Goal: Task Accomplishment & Management: Complete application form

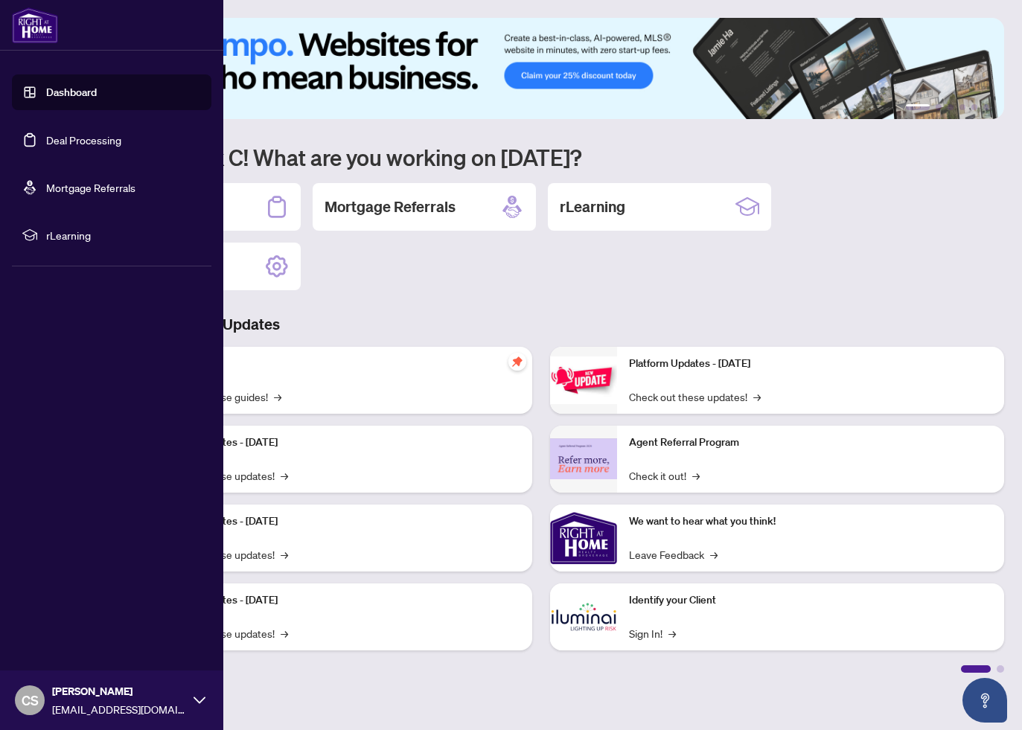
click at [77, 147] on link "Deal Processing" at bounding box center [83, 139] width 75 height 13
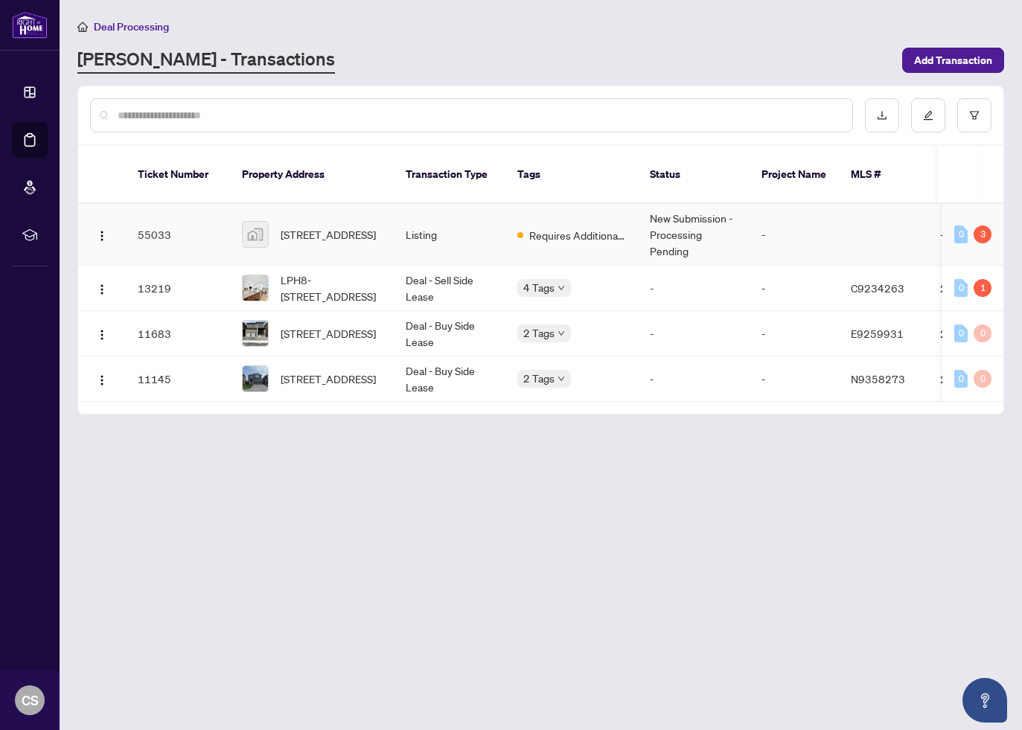
click at [570, 227] on span "Requires Additional Docs" at bounding box center [577, 235] width 97 height 16
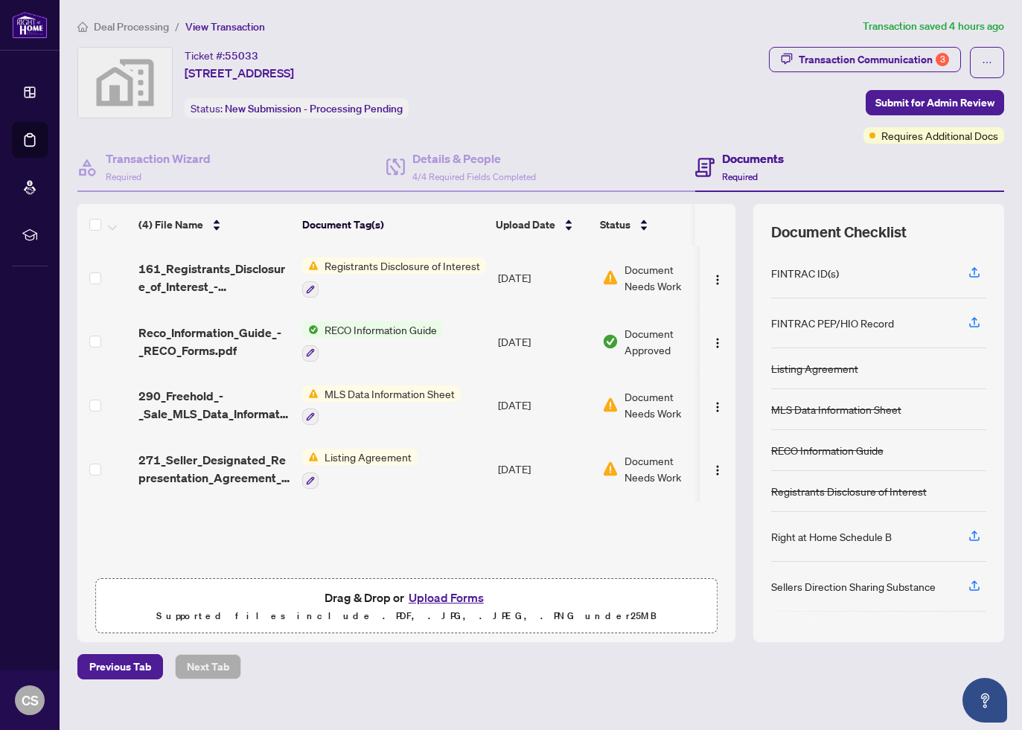
click at [430, 599] on button "Upload Forms" at bounding box center [446, 597] width 84 height 19
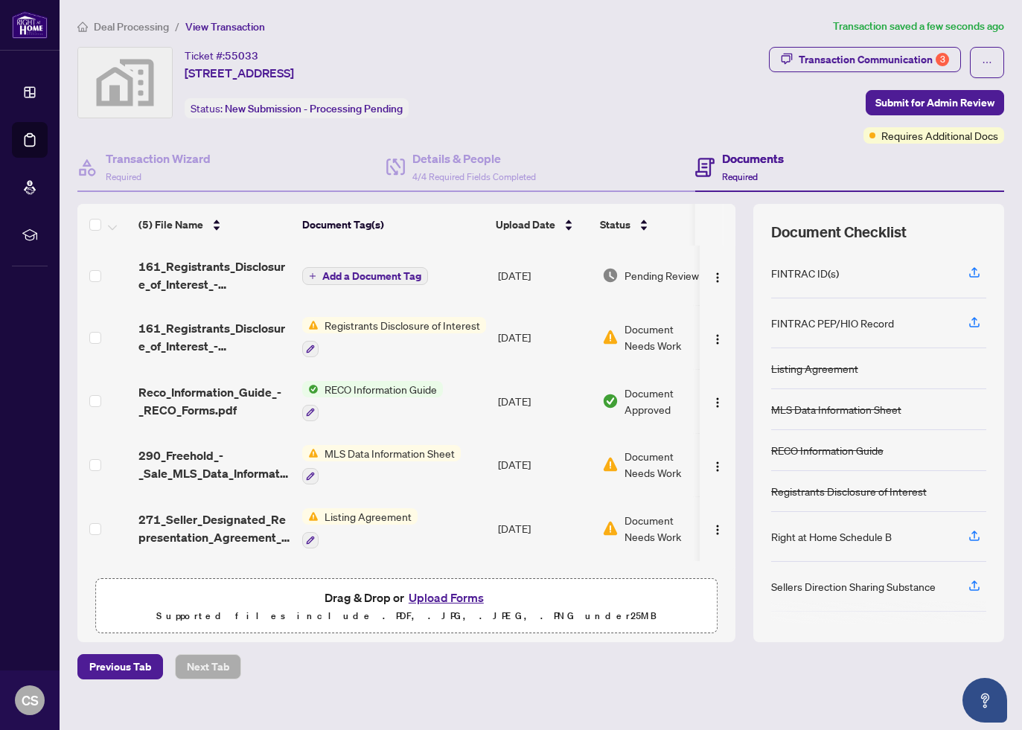
click at [646, 474] on span "Document Needs Work" at bounding box center [663, 464] width 77 height 33
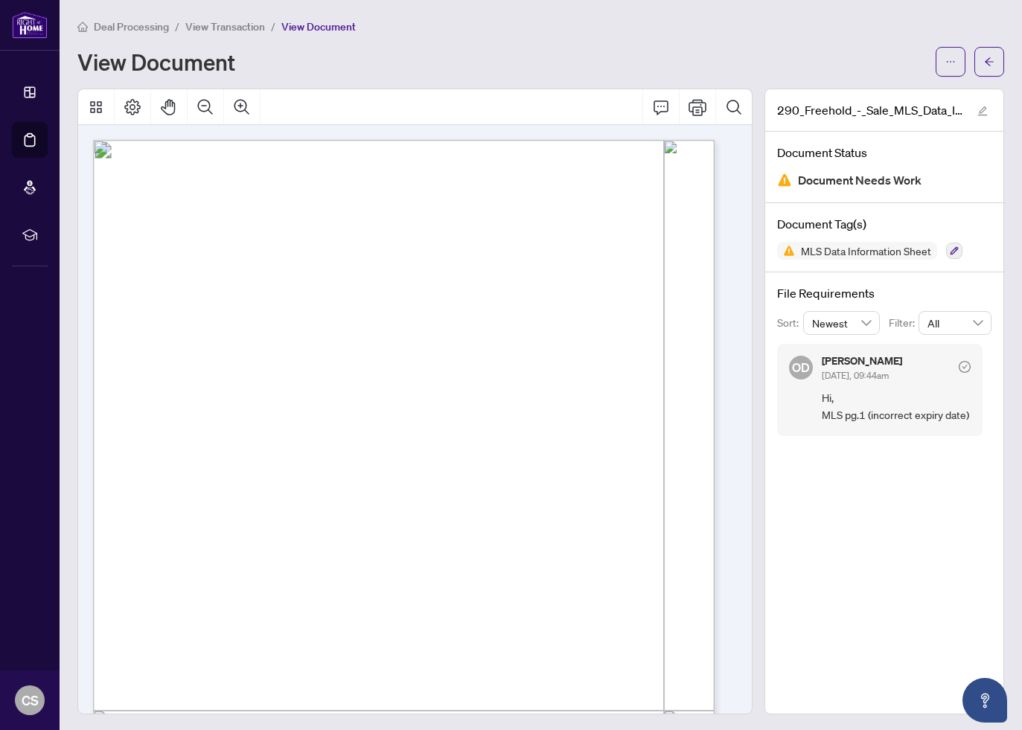
click at [230, 21] on span "View Transaction" at bounding box center [225, 26] width 80 height 13
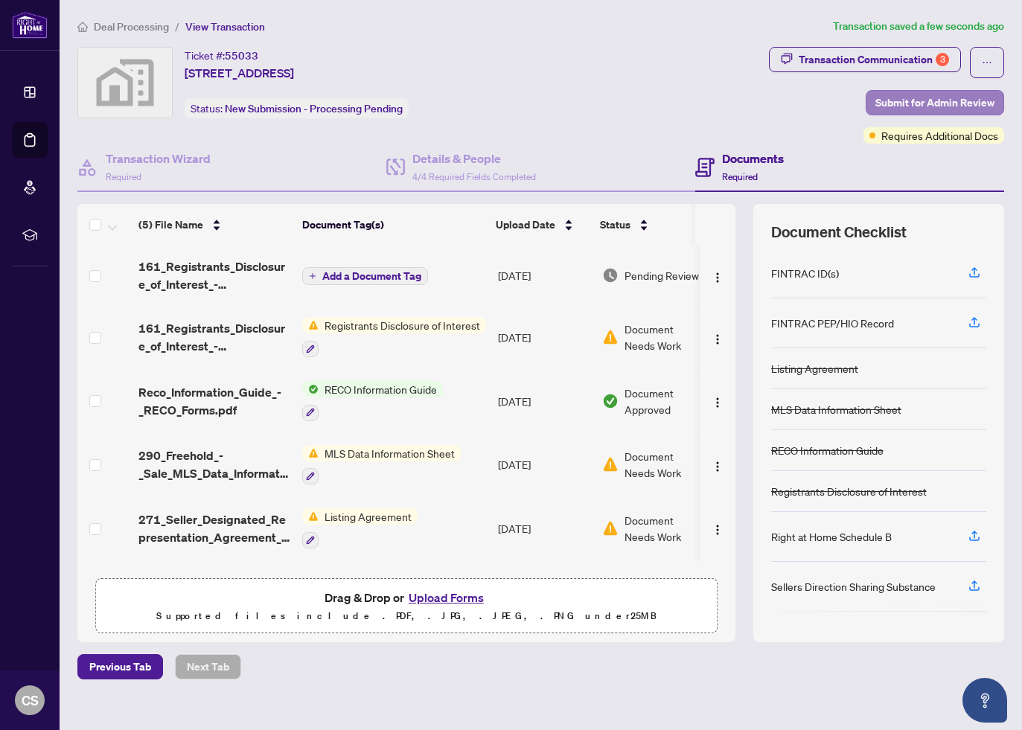
click at [919, 102] on span "Submit for Admin Review" at bounding box center [935, 103] width 119 height 24
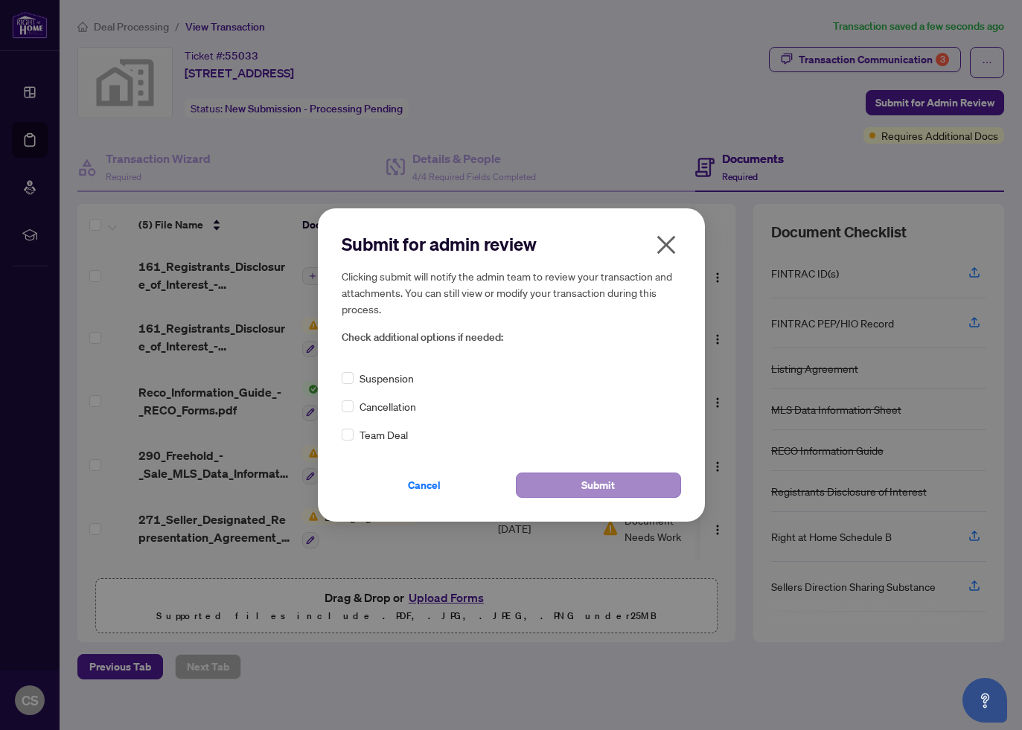
click at [593, 490] on span "Submit" at bounding box center [599, 486] width 34 height 24
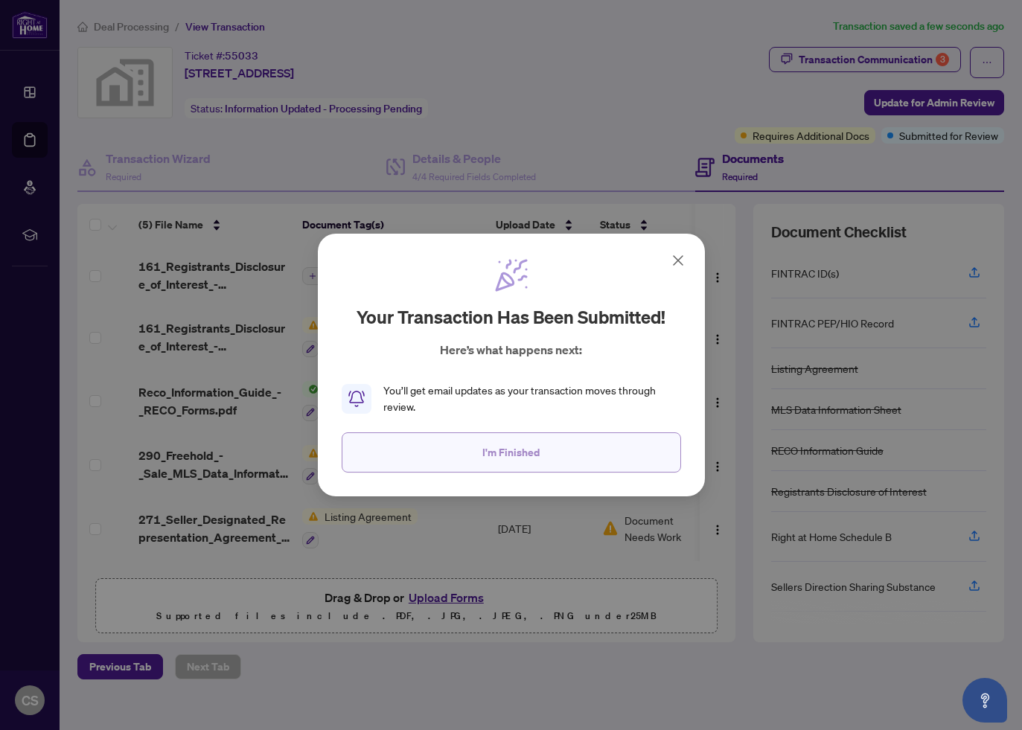
click at [537, 452] on span "I'm Finished" at bounding box center [511, 453] width 57 height 24
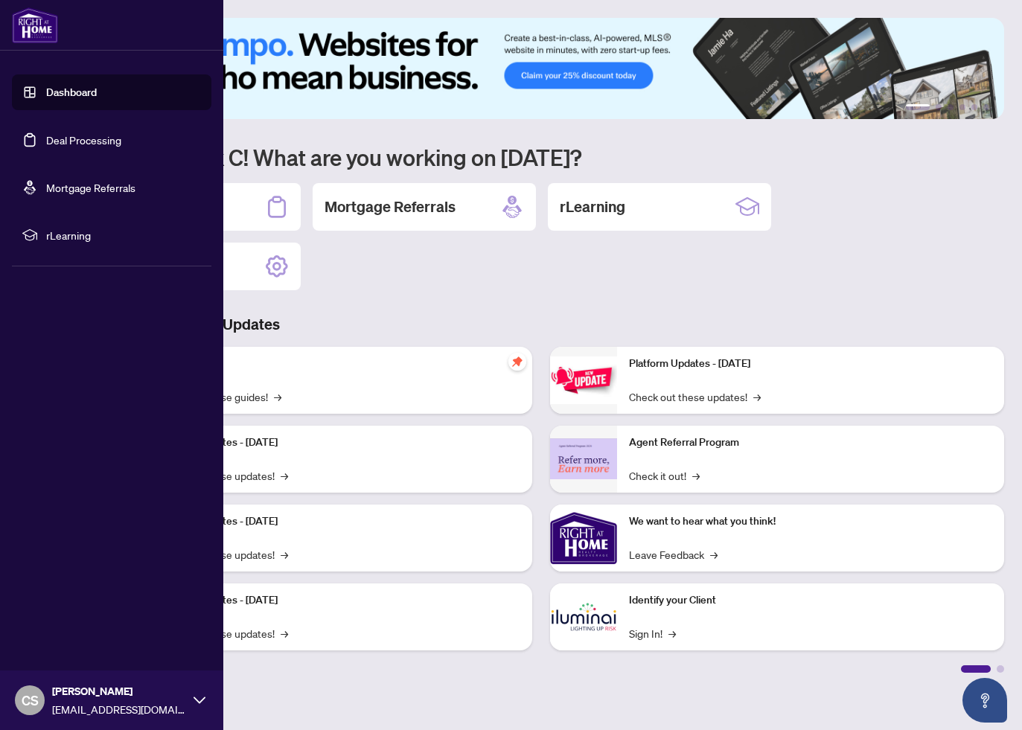
click at [92, 144] on link "Deal Processing" at bounding box center [83, 139] width 75 height 13
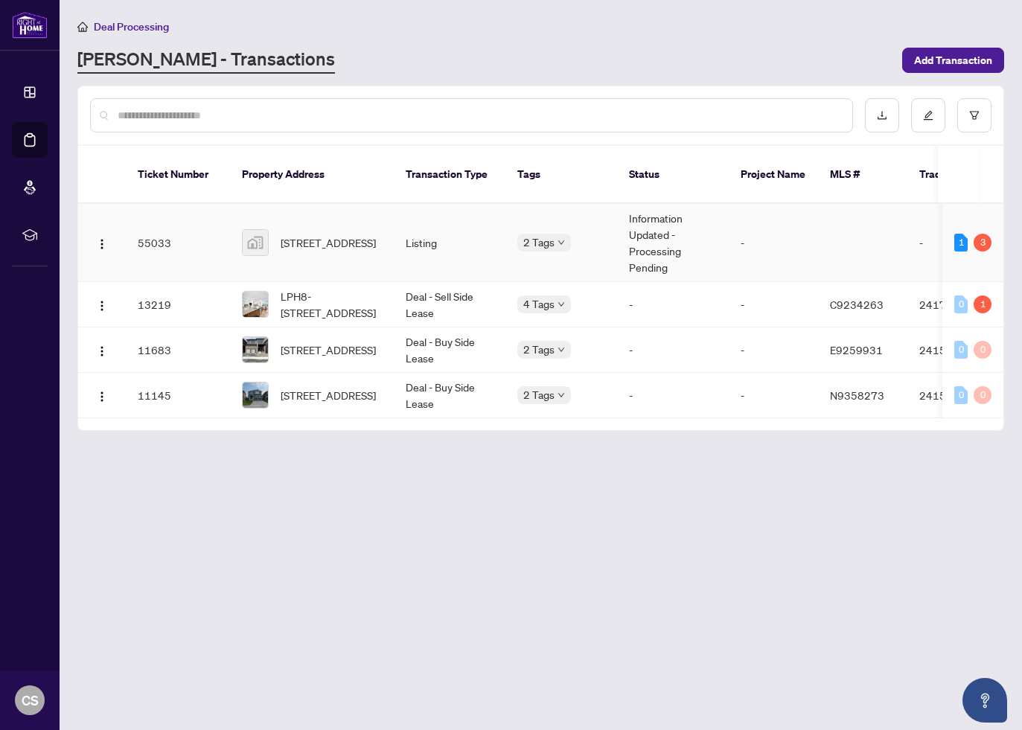
click at [670, 227] on td "Information Updated - Processing Pending" at bounding box center [673, 243] width 112 height 78
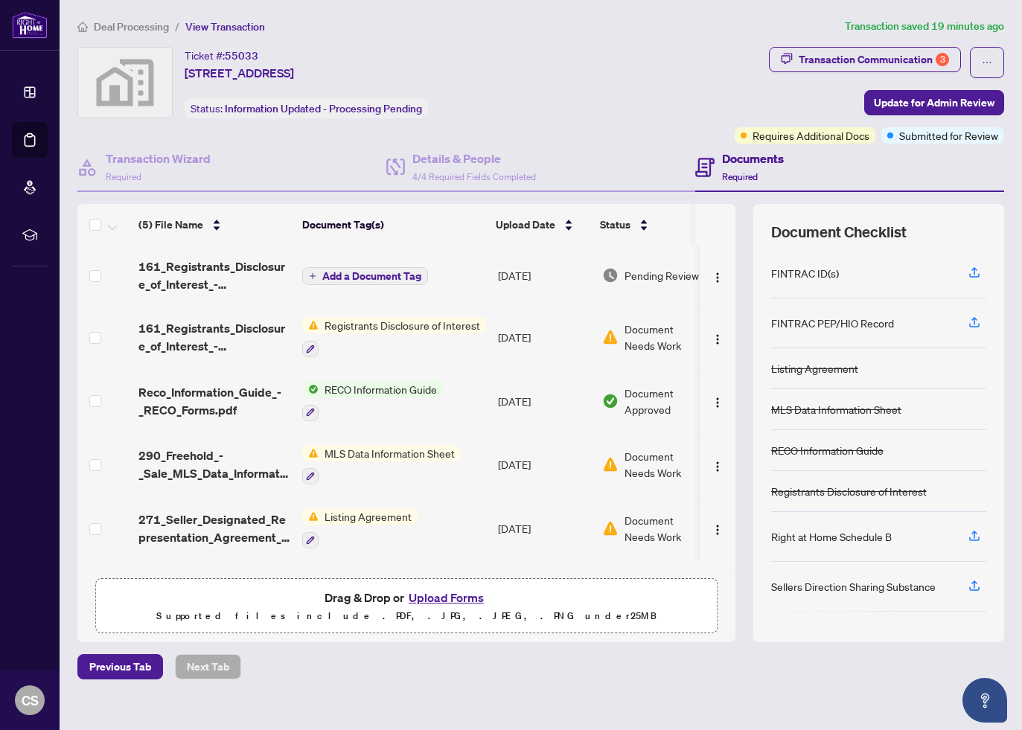
click at [433, 598] on button "Upload Forms" at bounding box center [446, 597] width 84 height 19
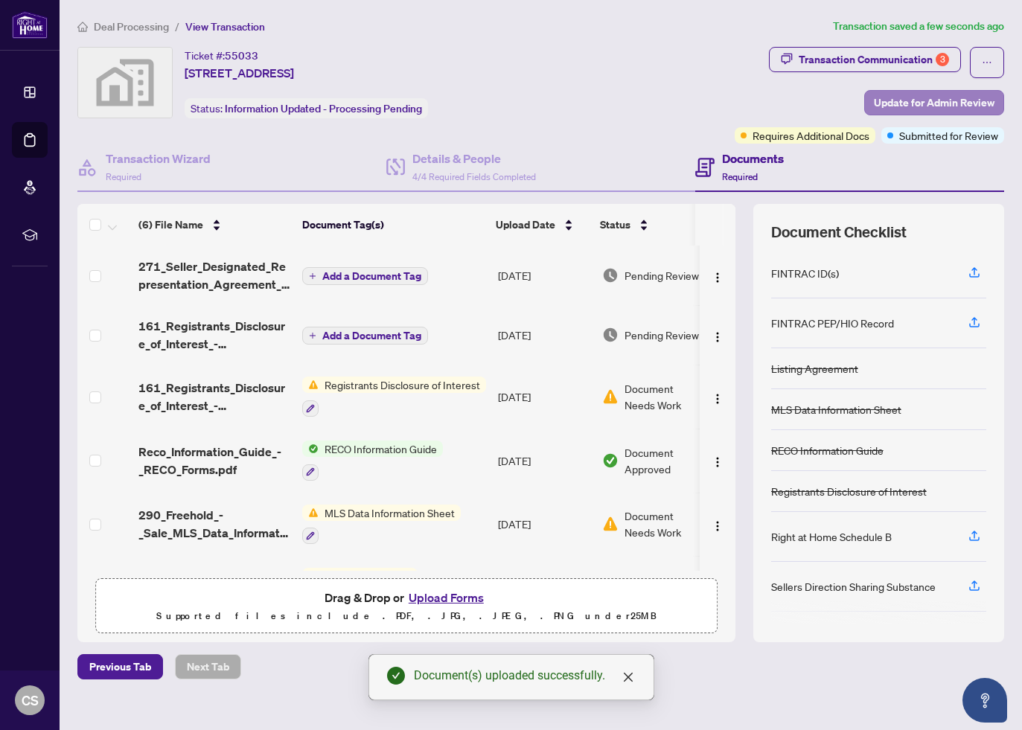
click at [941, 95] on span "Update for Admin Review" at bounding box center [934, 103] width 121 height 24
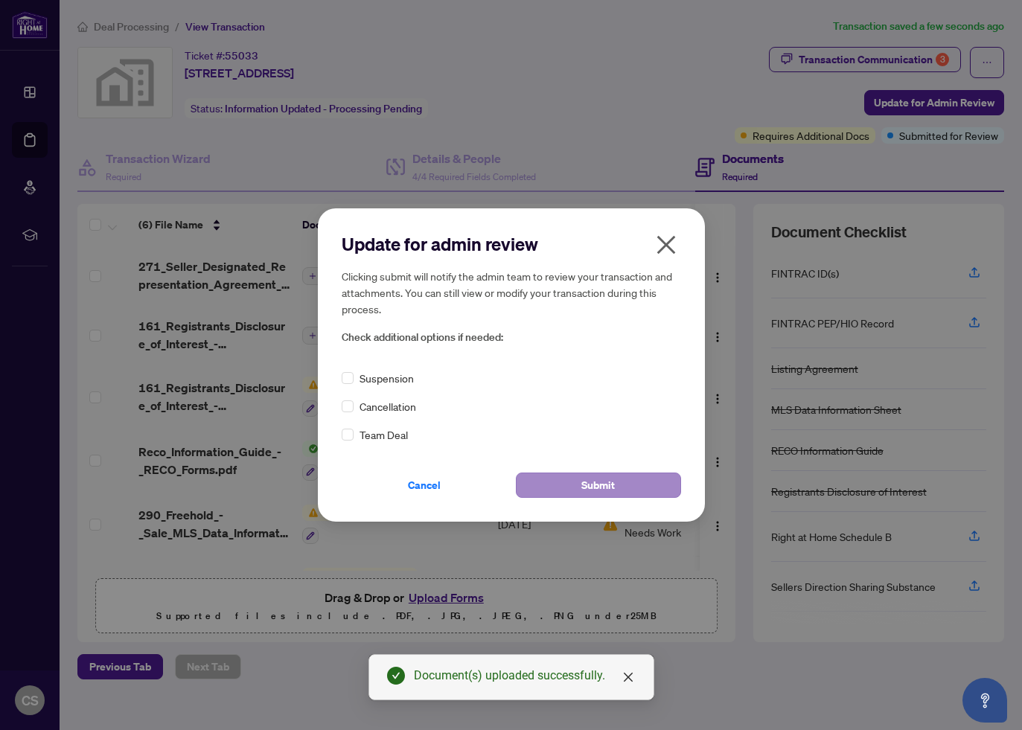
click at [620, 488] on button "Submit" at bounding box center [598, 485] width 165 height 25
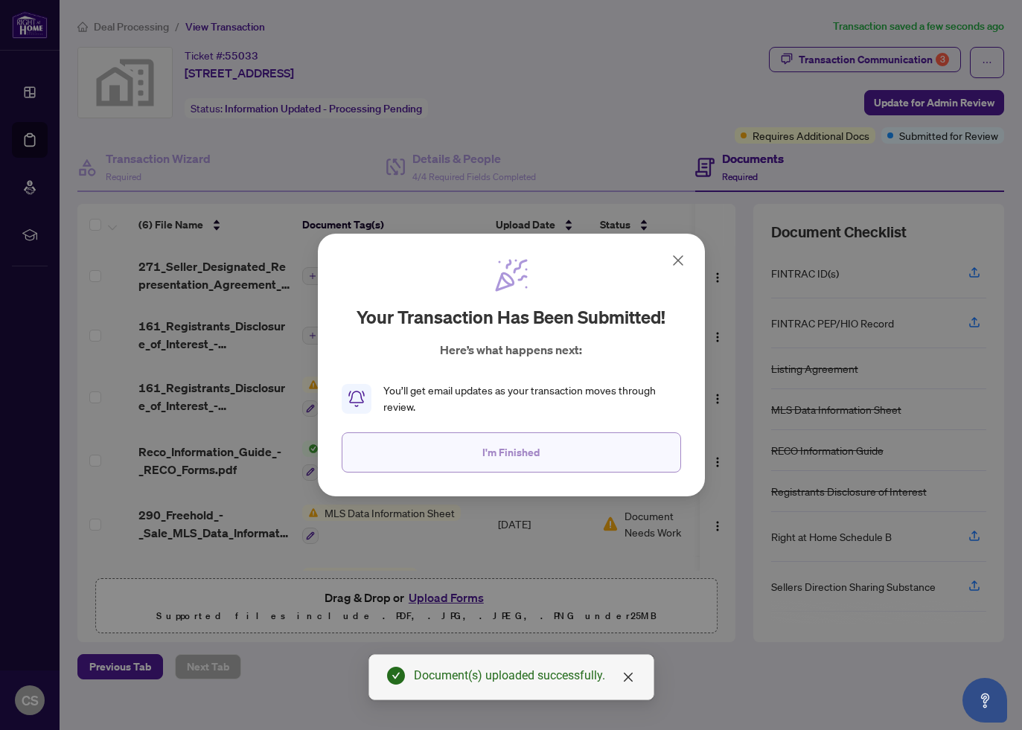
click at [537, 452] on span "I'm Finished" at bounding box center [511, 453] width 57 height 24
